Goal: Task Accomplishment & Management: Manage account settings

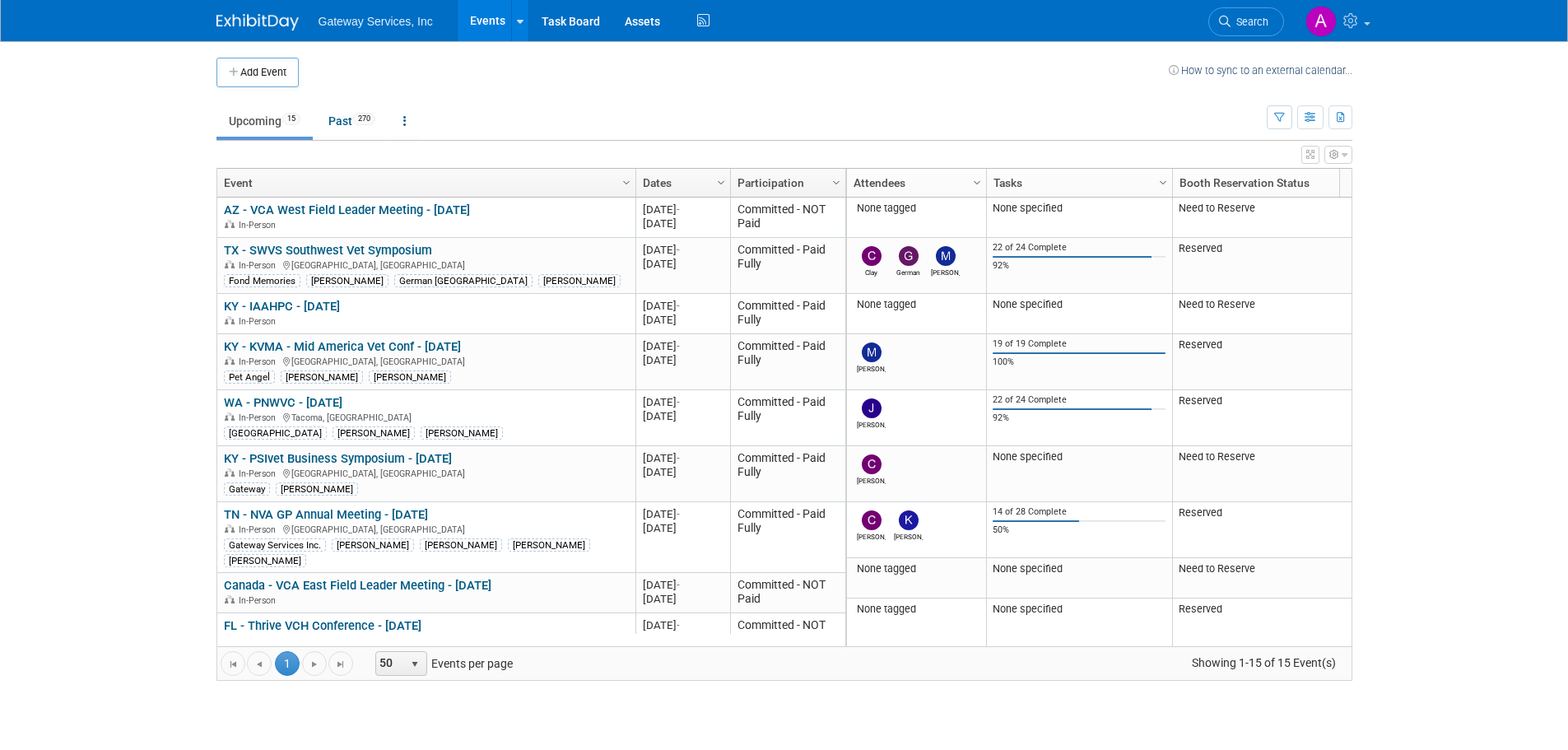
click at [361, 250] on link "TX - SWVS Southwest Vet Symposium" at bounding box center [328, 249] width 208 height 15
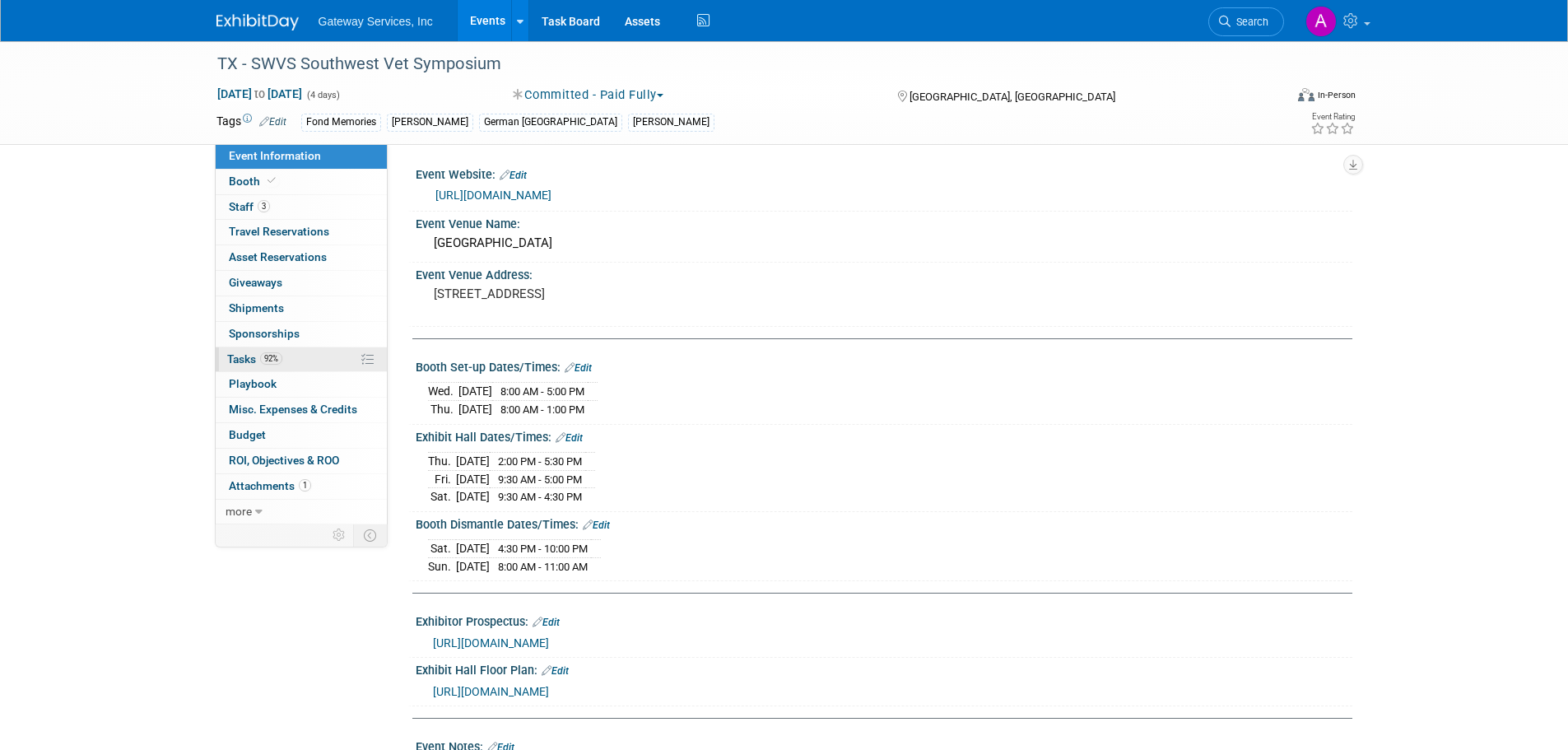
click at [303, 355] on link "92% Tasks 92%" at bounding box center [301, 360] width 172 height 25
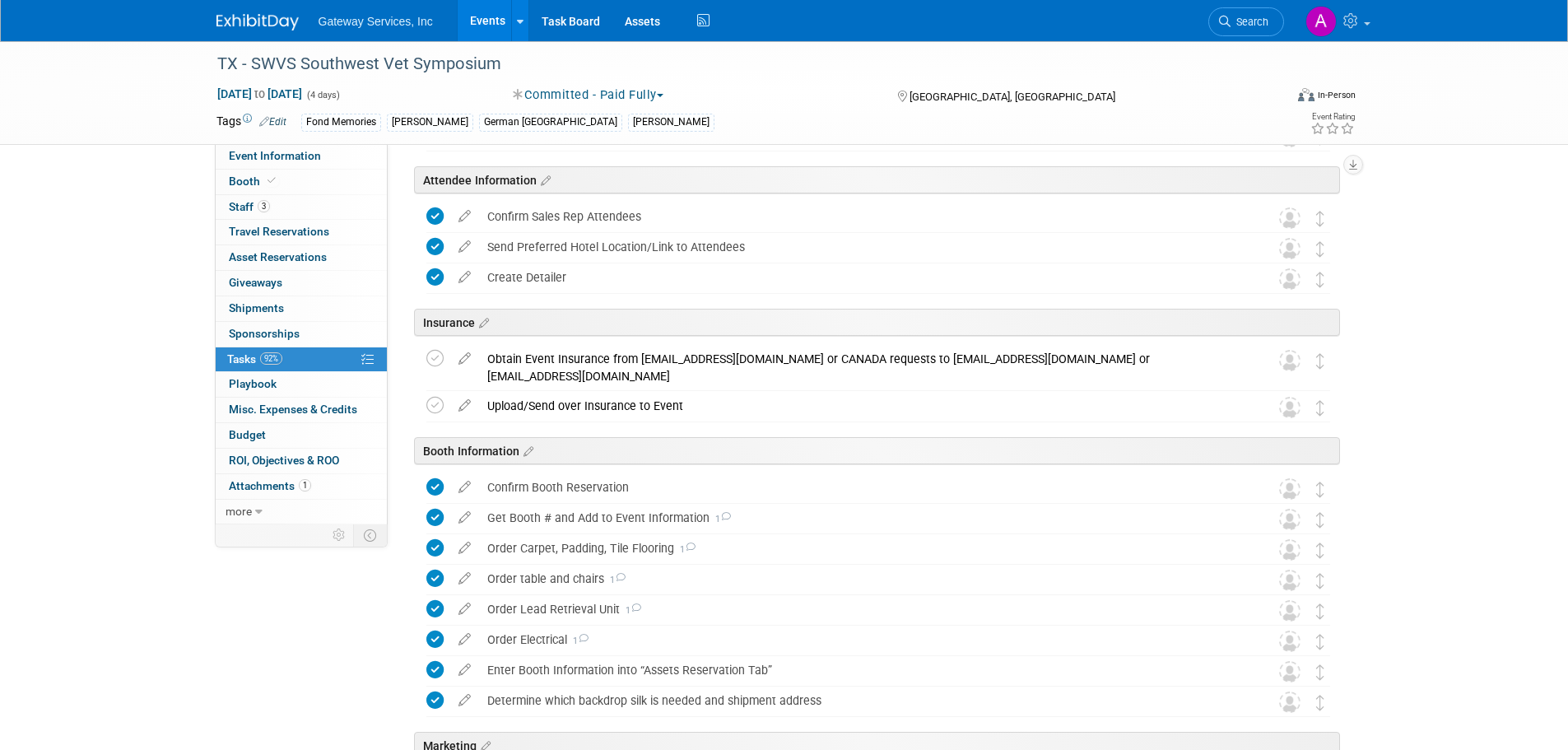
scroll to position [247, 0]
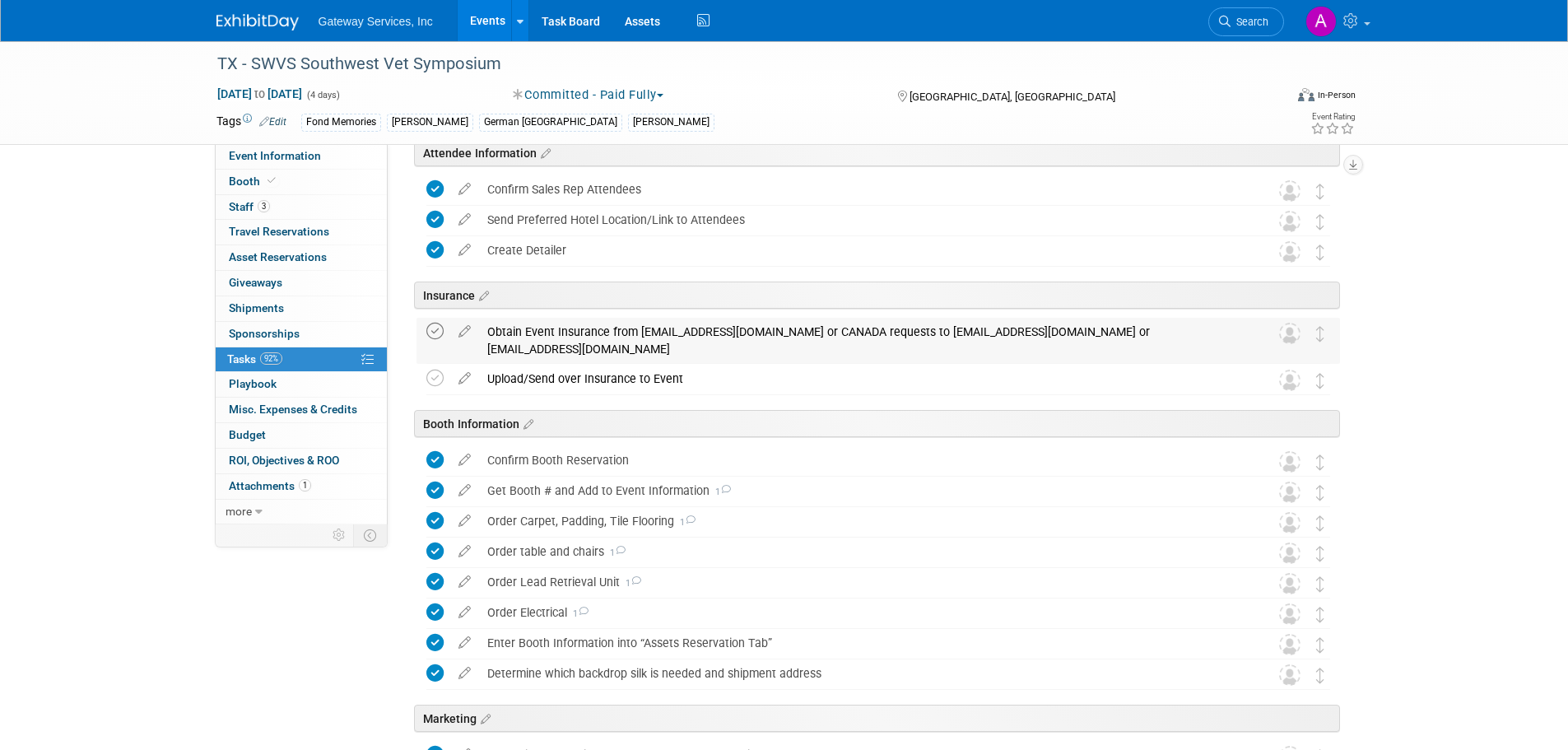
click at [430, 331] on icon at bounding box center [435, 332] width 18 height 18
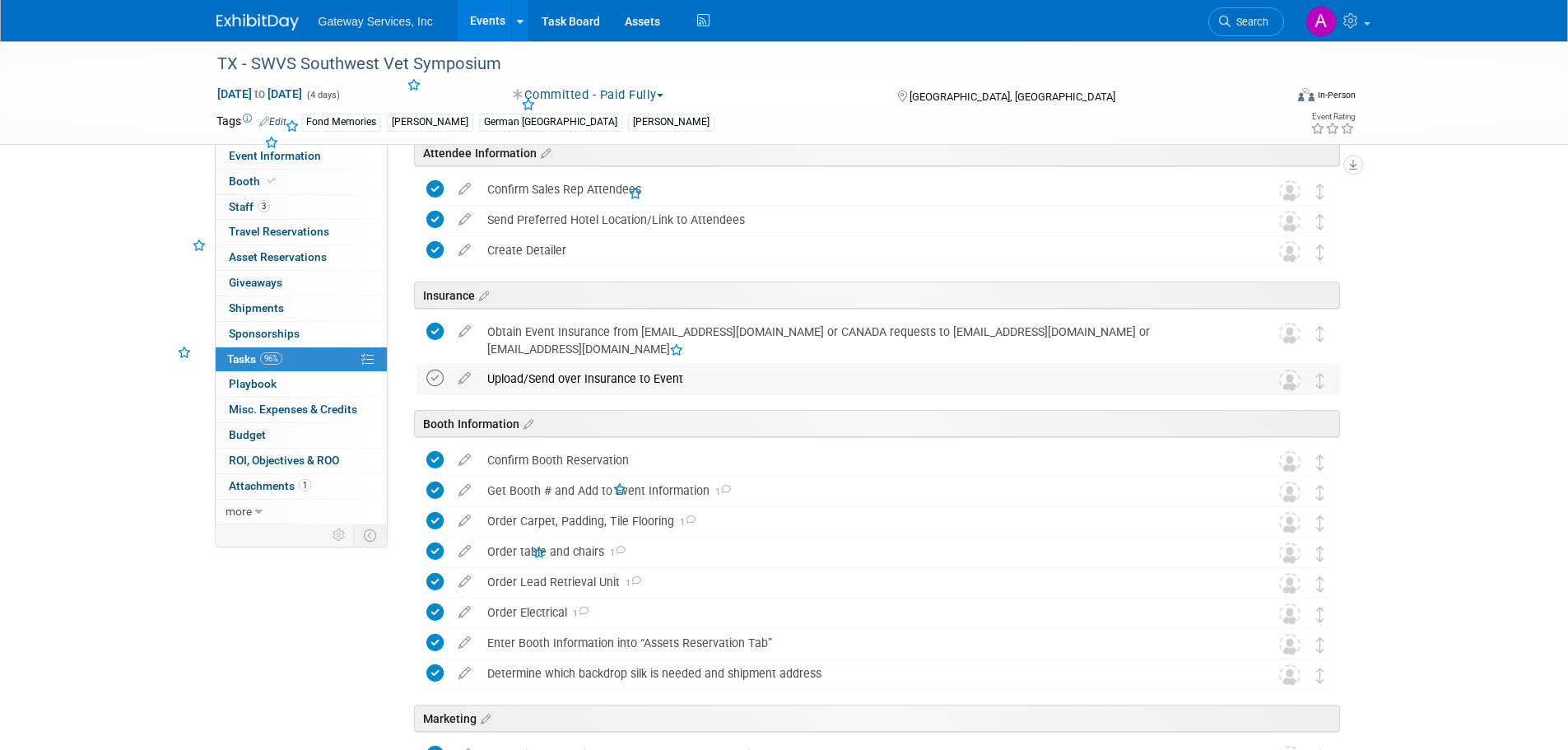
click at [433, 380] on icon at bounding box center [435, 378] width 18 height 18
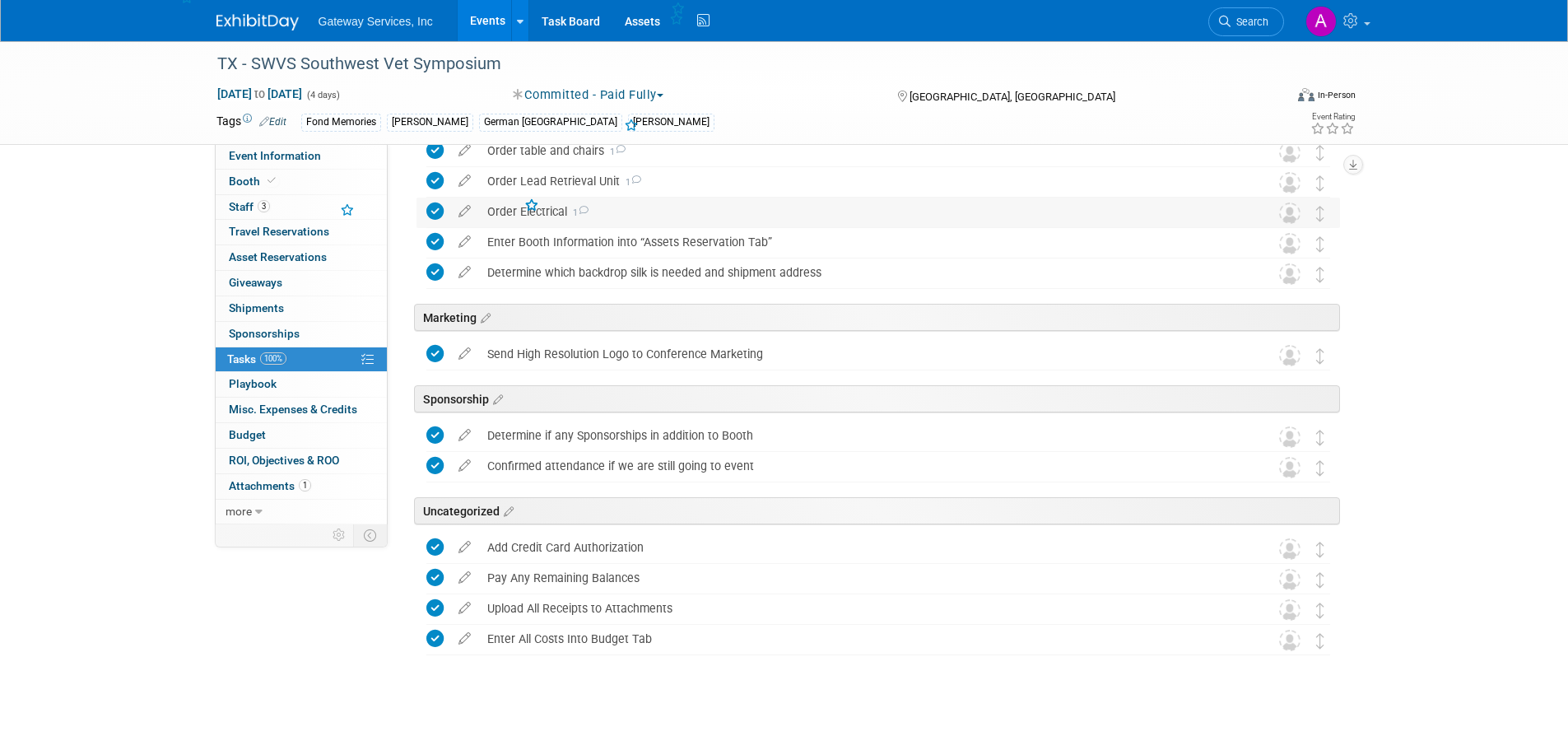
scroll to position [654, 0]
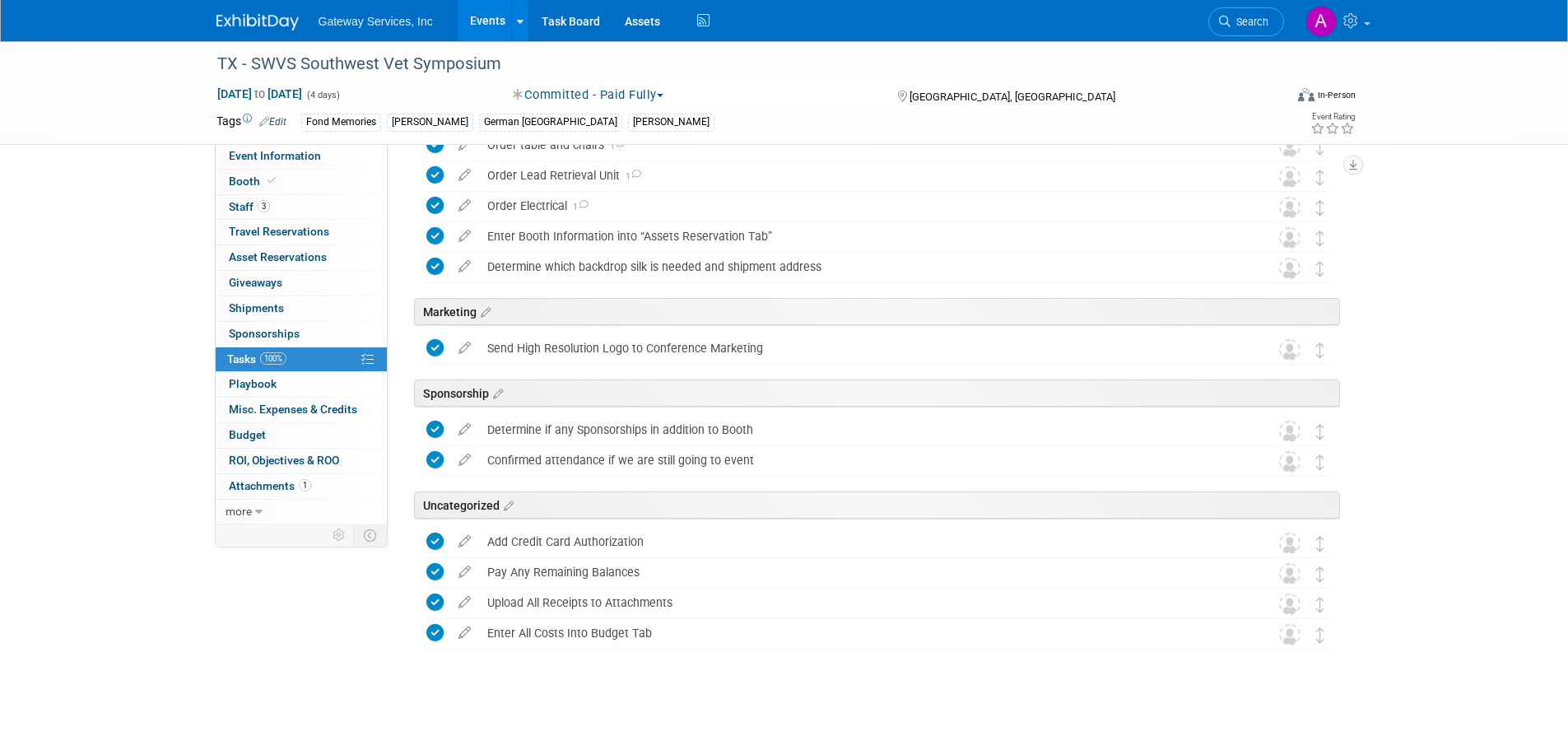
click at [262, 21] on img at bounding box center [257, 22] width 82 height 17
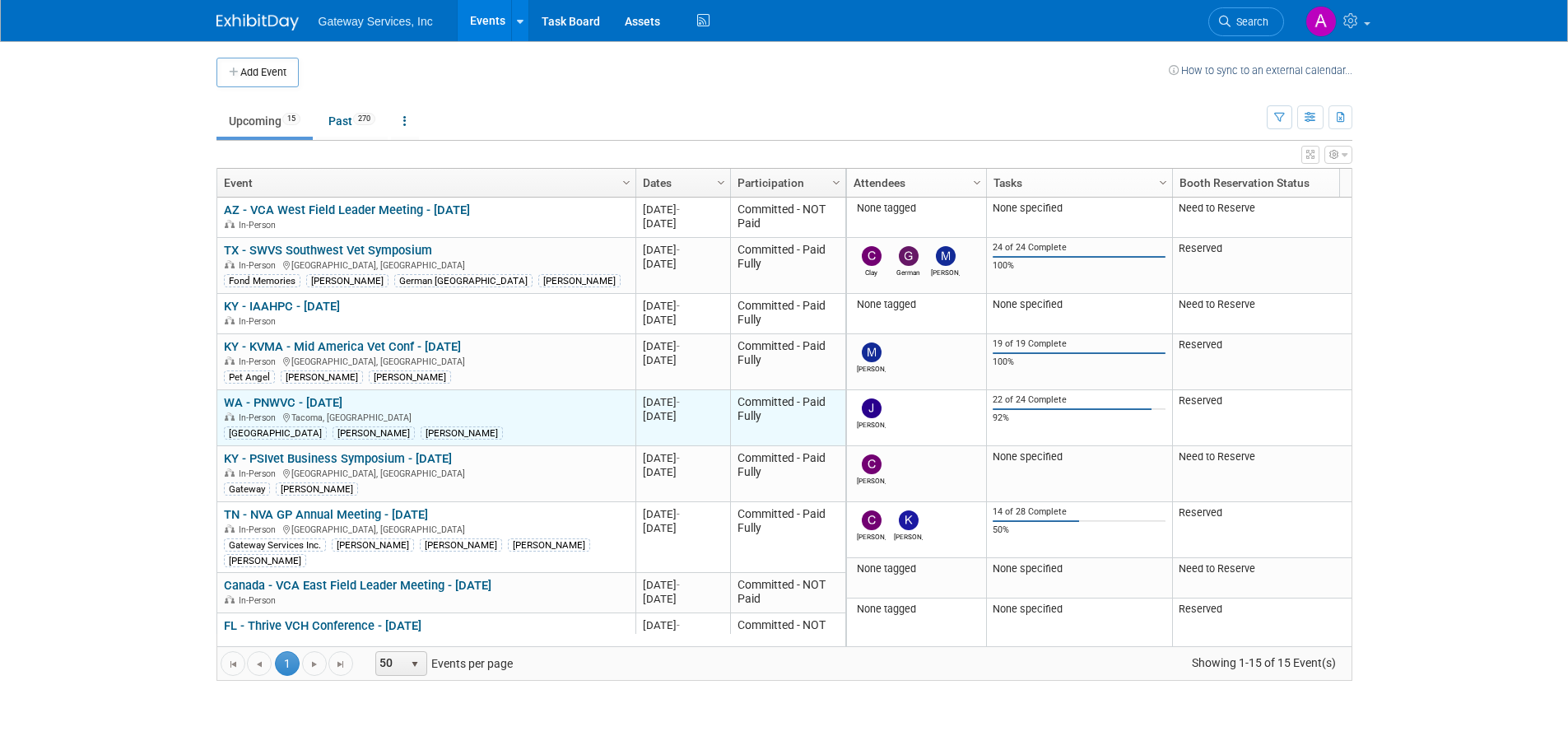
click at [323, 400] on link "WA - PNWVC - [DATE]" at bounding box center [283, 402] width 118 height 15
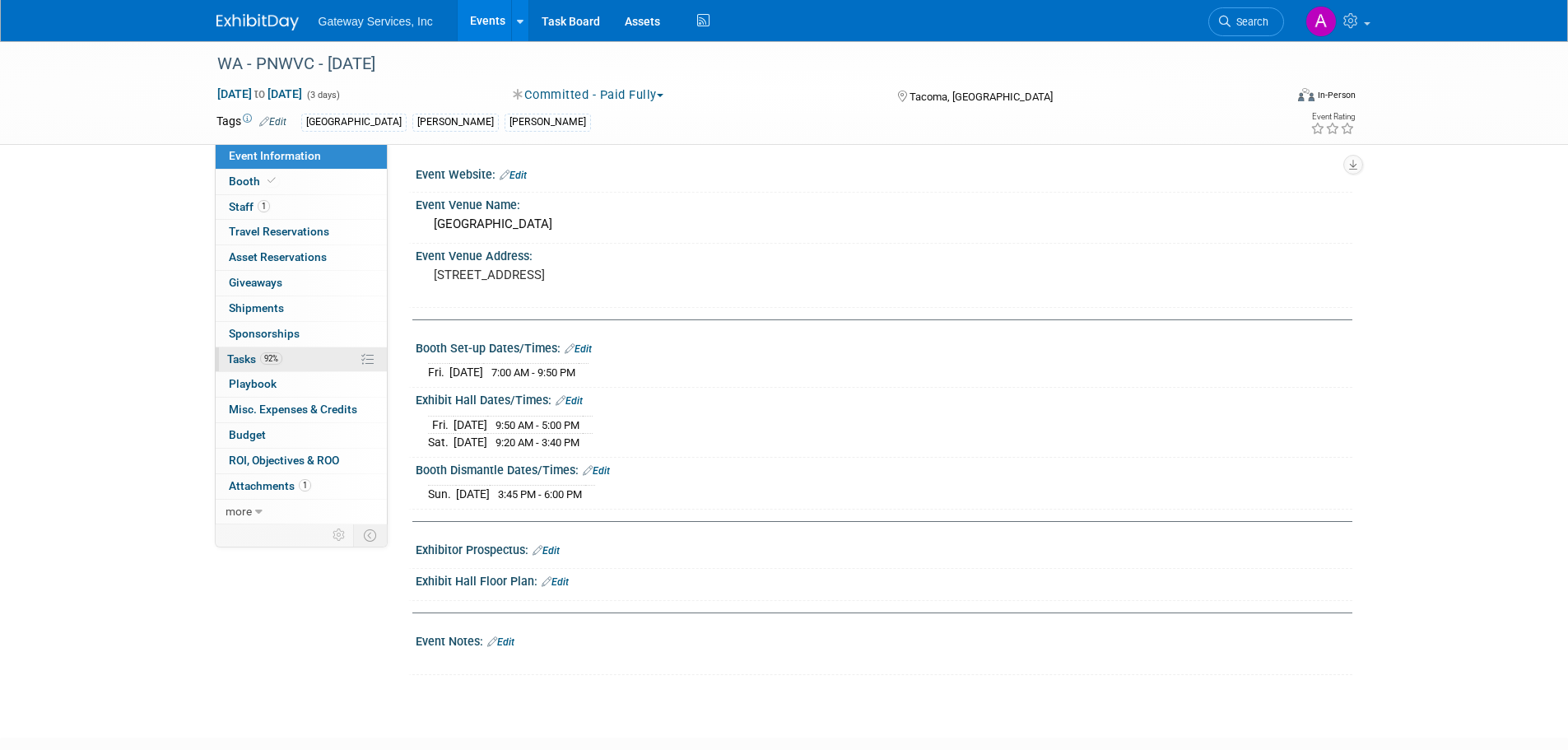
click at [322, 355] on link "92% Tasks 92%" at bounding box center [301, 360] width 172 height 25
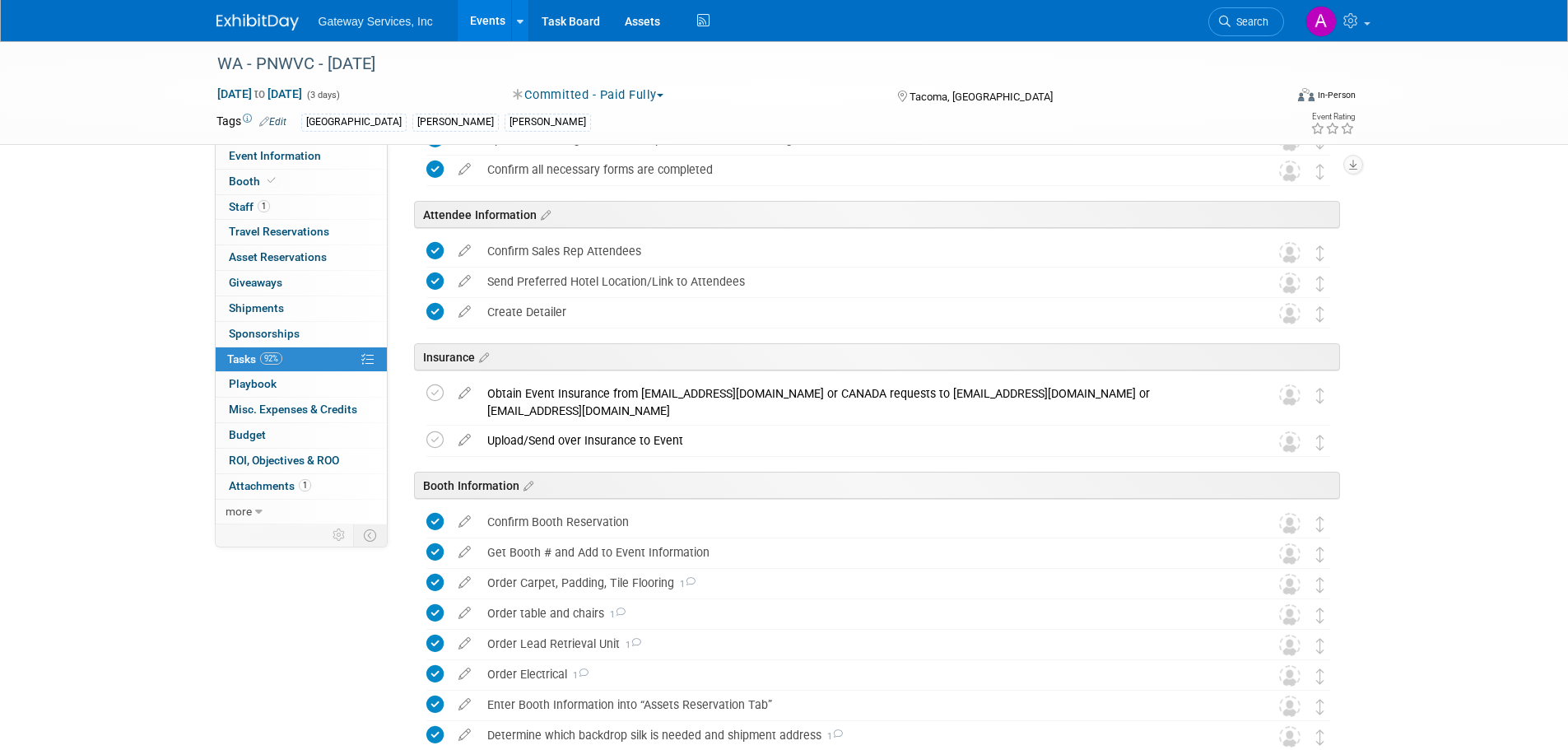
scroll to position [247, 0]
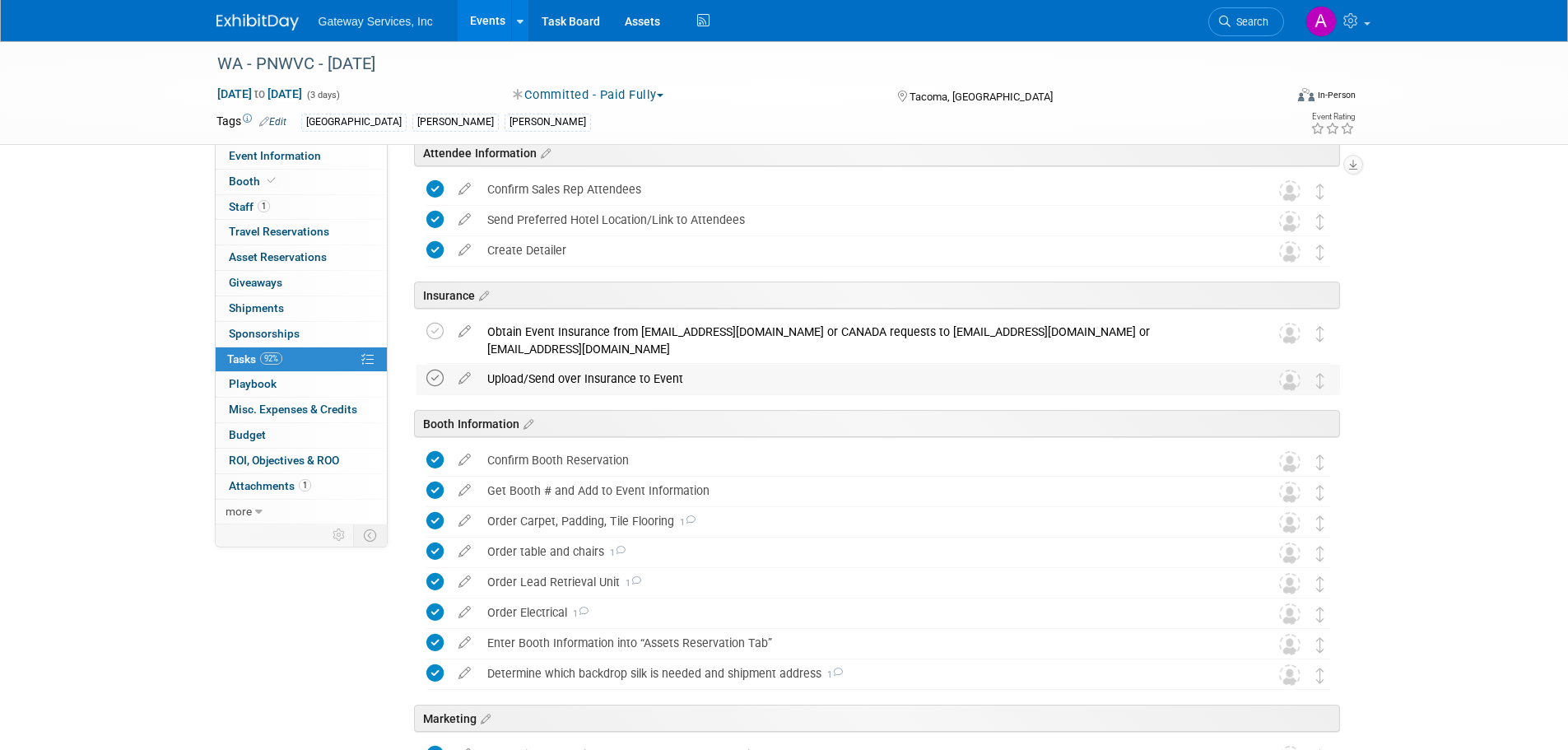
click at [430, 377] on icon at bounding box center [435, 378] width 18 height 18
click at [427, 333] on icon at bounding box center [435, 332] width 18 height 18
click at [549, 339] on div "Obtain Event Insurance from GatewayServicesCertRequests@lockton.com or CANADA r…" at bounding box center [862, 340] width 767 height 46
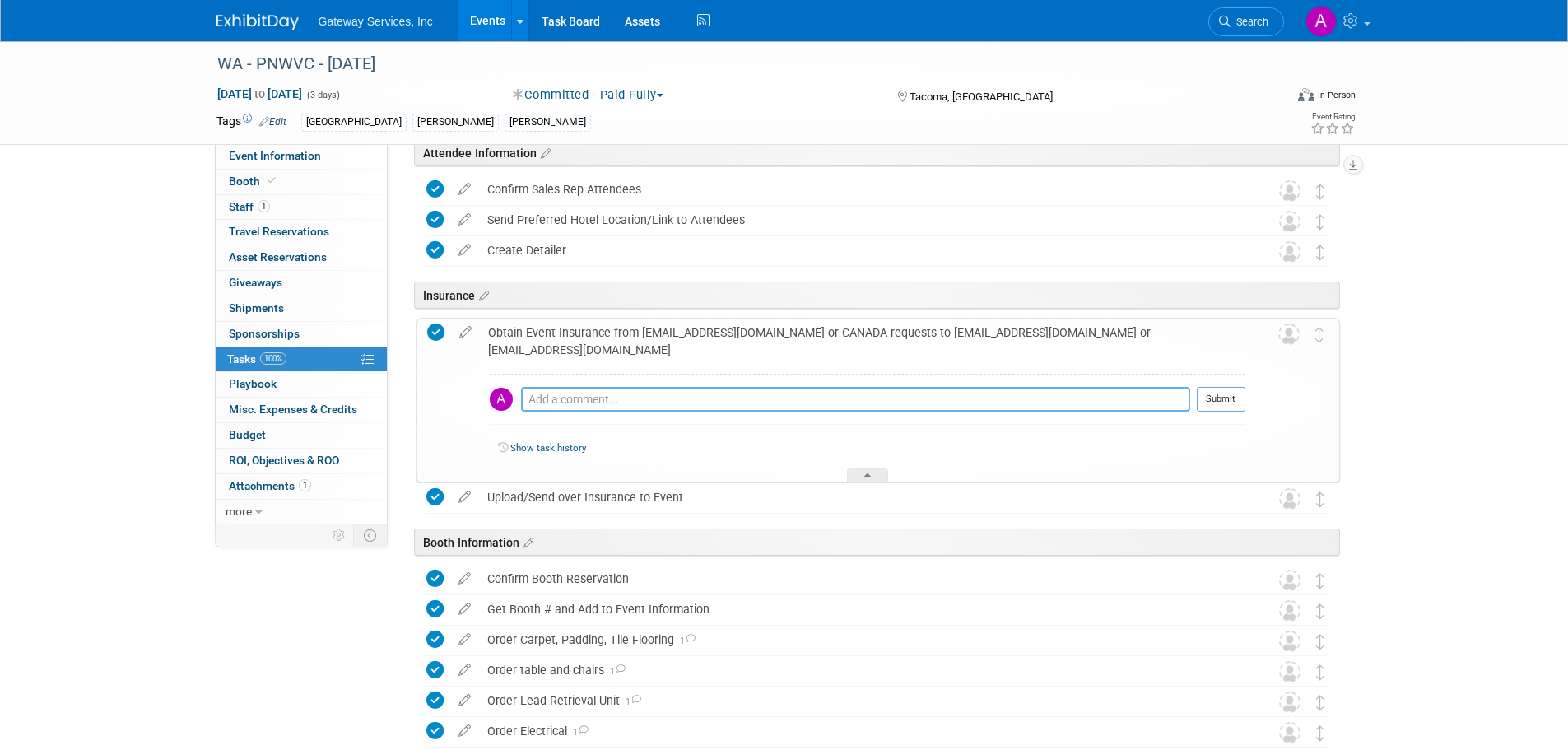
click at [614, 406] on textarea at bounding box center [855, 399] width 669 height 25
type textarea "not needed"
click at [1210, 396] on button "Submit" at bounding box center [1220, 399] width 48 height 25
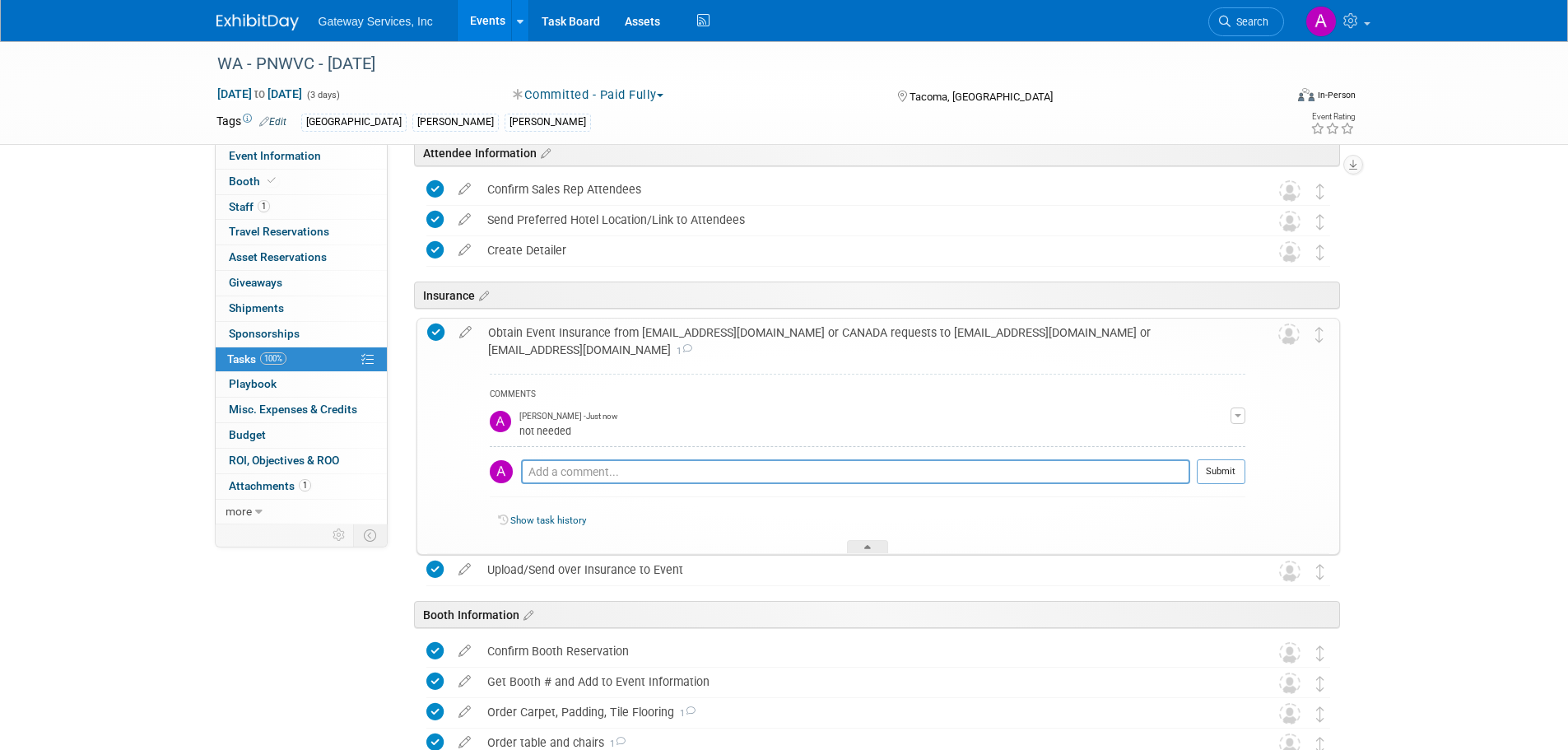
click at [265, 19] on img at bounding box center [257, 22] width 82 height 17
